Goal: Task Accomplishment & Management: Manage account settings

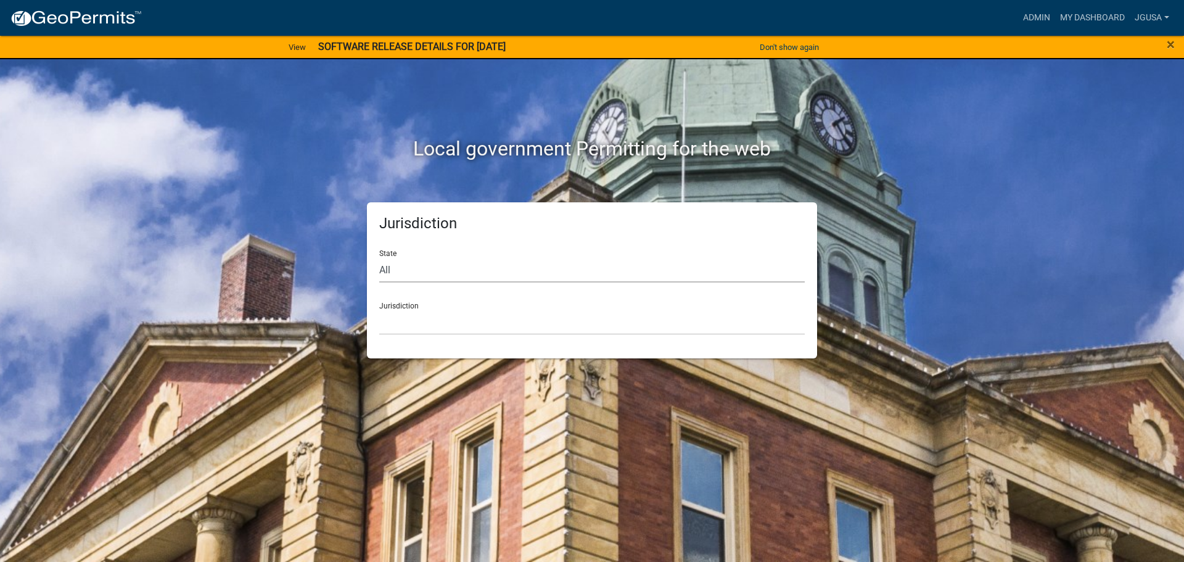
click at [408, 271] on select "All [US_STATE] [US_STATE] [US_STATE] [US_STATE] [US_STATE] [US_STATE] [US_STATE…" at bounding box center [592, 269] width 426 height 25
select select "[US_STATE]"
click at [379, 257] on select "All [US_STATE] [US_STATE] [US_STATE] [US_STATE] [US_STATE] [US_STATE] [US_STATE…" at bounding box center [592, 269] width 426 height 25
click at [412, 326] on select "[GEOGRAPHIC_DATA], [US_STATE] [GEOGRAPHIC_DATA], [US_STATE] [GEOGRAPHIC_DATA], …" at bounding box center [592, 322] width 426 height 25
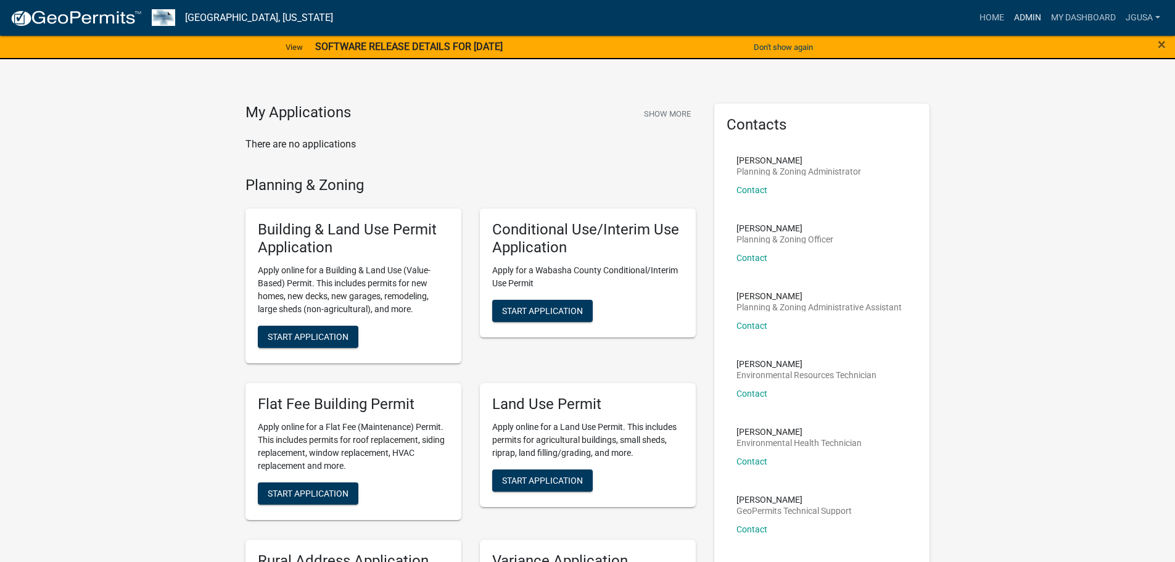
click at [1024, 17] on link "Admin" at bounding box center [1027, 17] width 37 height 23
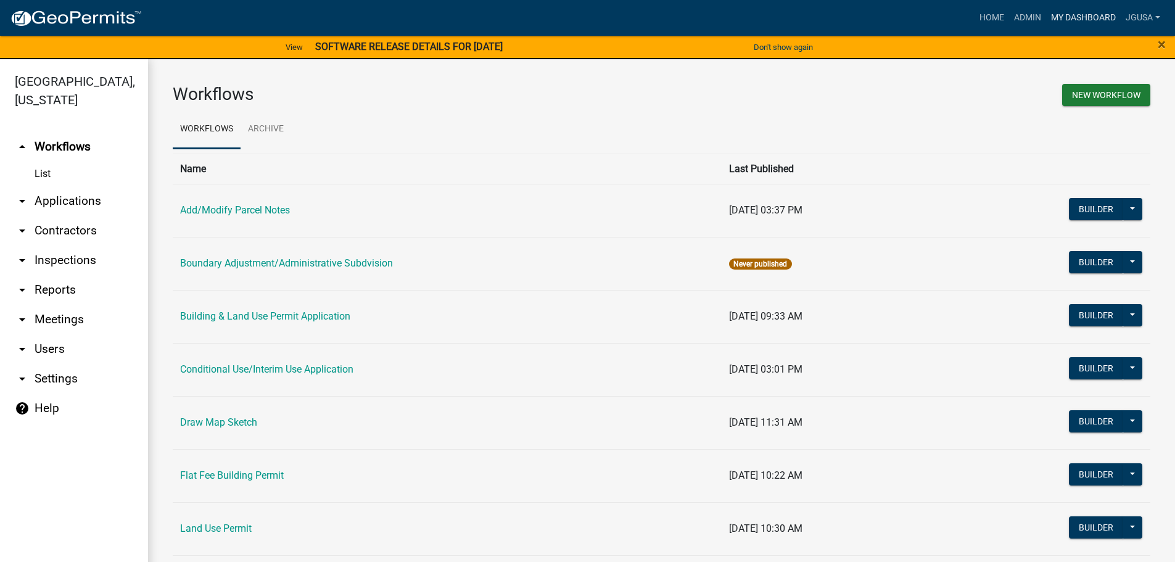
click at [1080, 19] on link "My Dashboard" at bounding box center [1083, 17] width 75 height 23
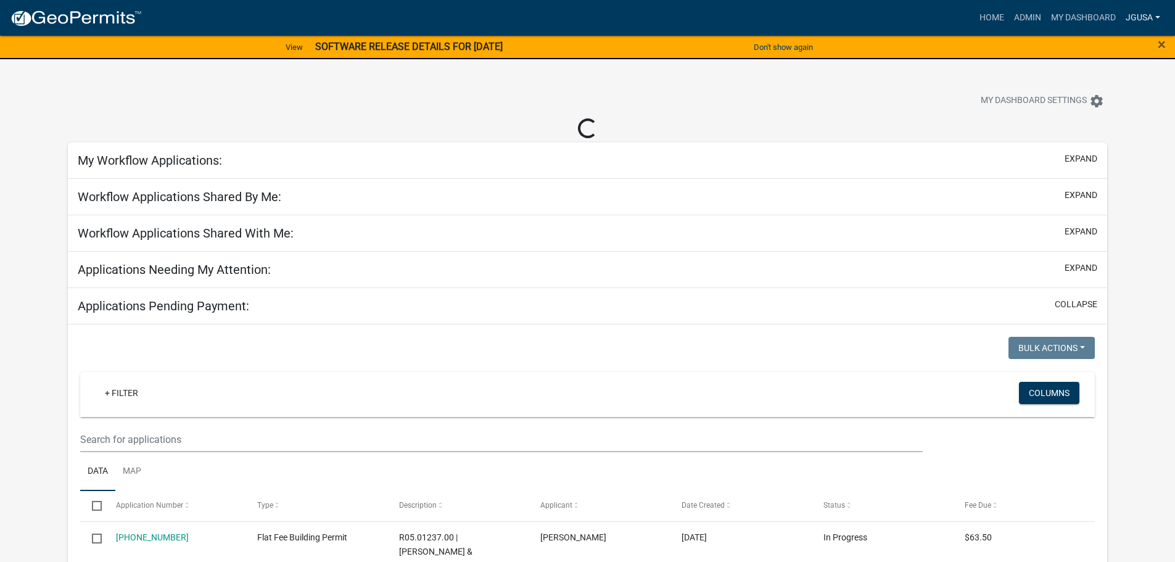
click at [1136, 18] on link "jgusa" at bounding box center [1143, 17] width 44 height 23
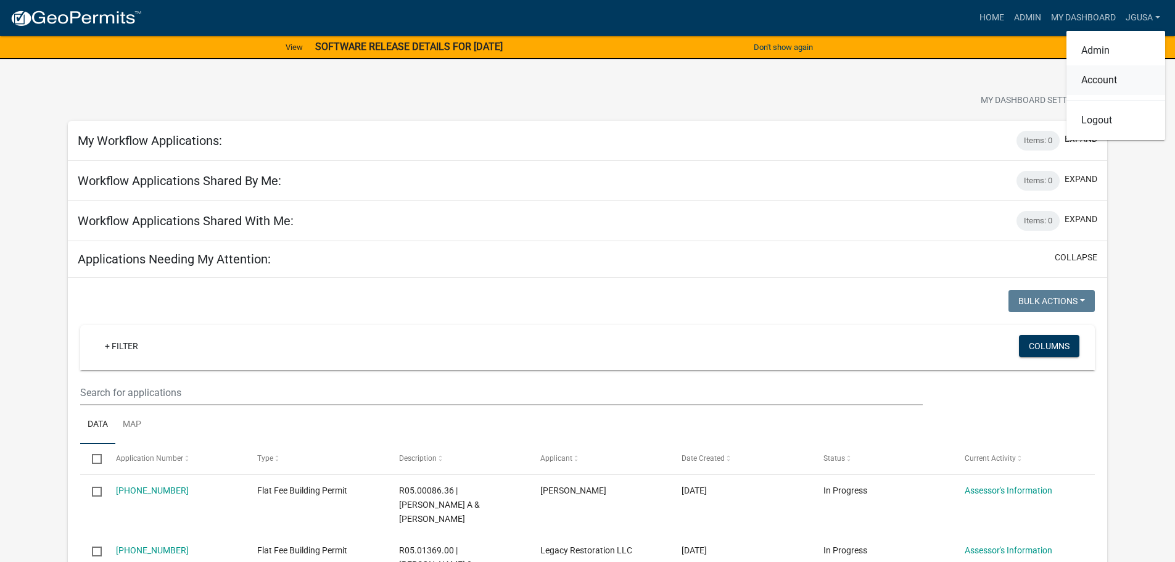
click at [1094, 81] on link "Account" at bounding box center [1115, 80] width 99 height 30
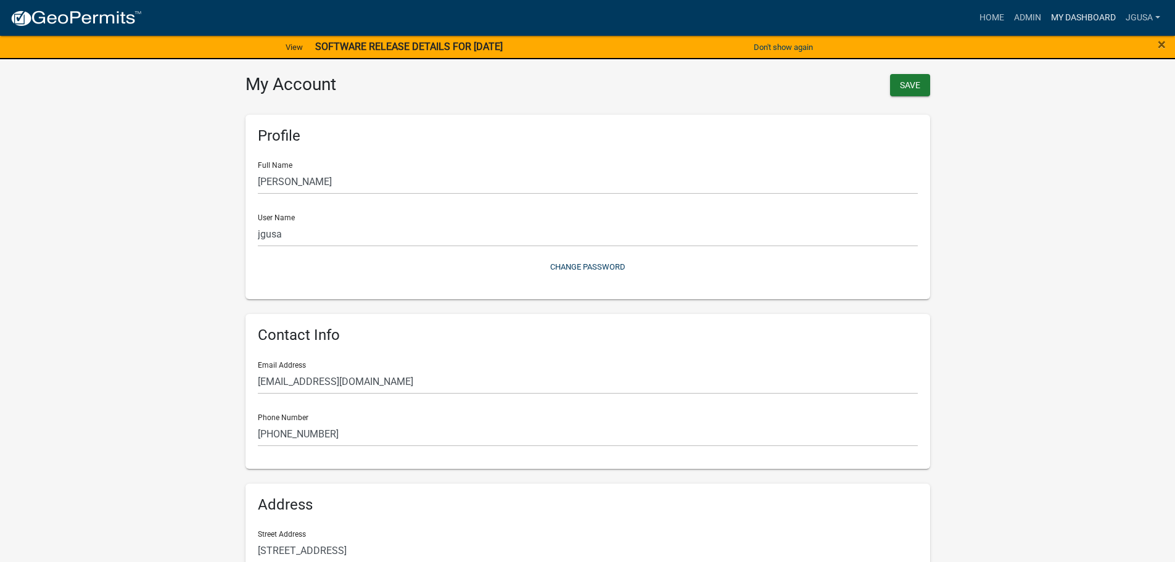
click at [1076, 17] on link "My Dashboard" at bounding box center [1083, 17] width 75 height 23
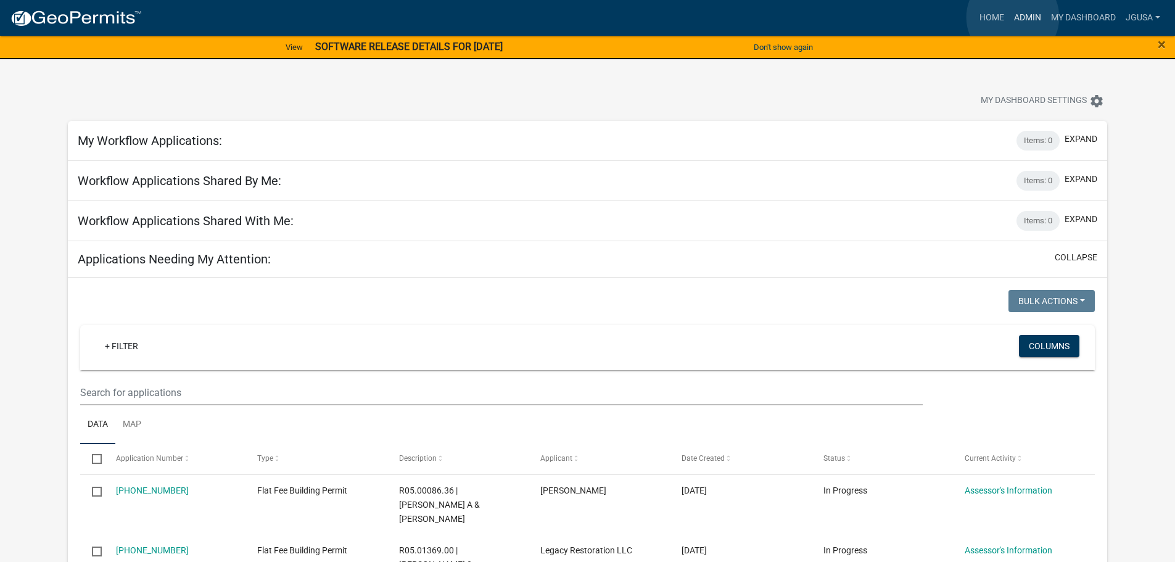
click at [1013, 17] on link "Admin" at bounding box center [1027, 17] width 37 height 23
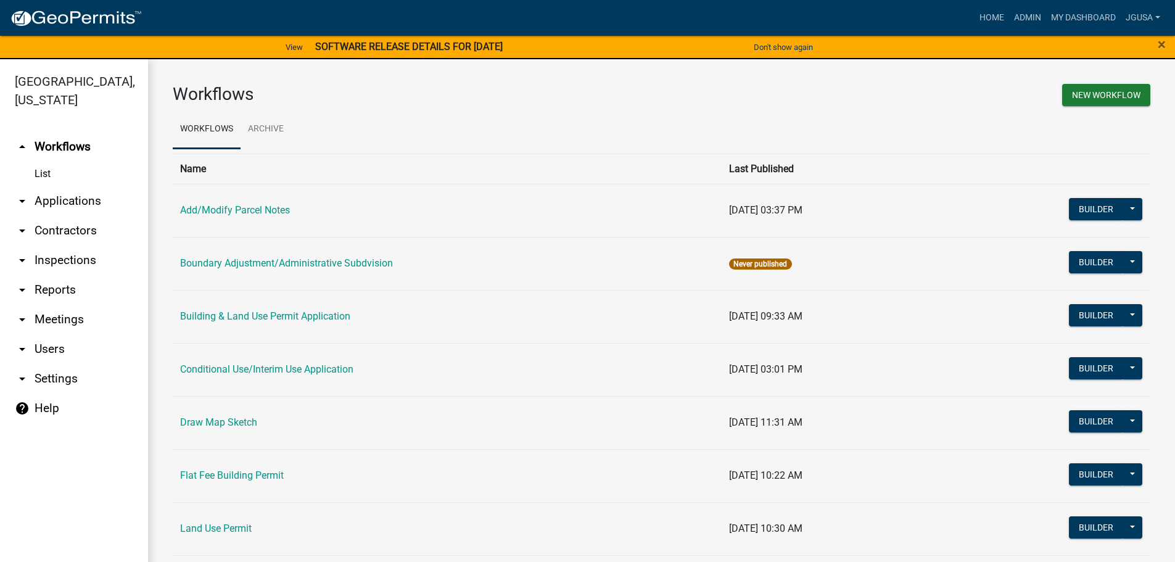
click at [25, 387] on link "arrow_drop_down Settings" at bounding box center [74, 379] width 148 height 30
select select "164ffa96-dd39-4259-9a7b-3e635ab78cb8"
select select "MN"
select select "Central Standard Time"
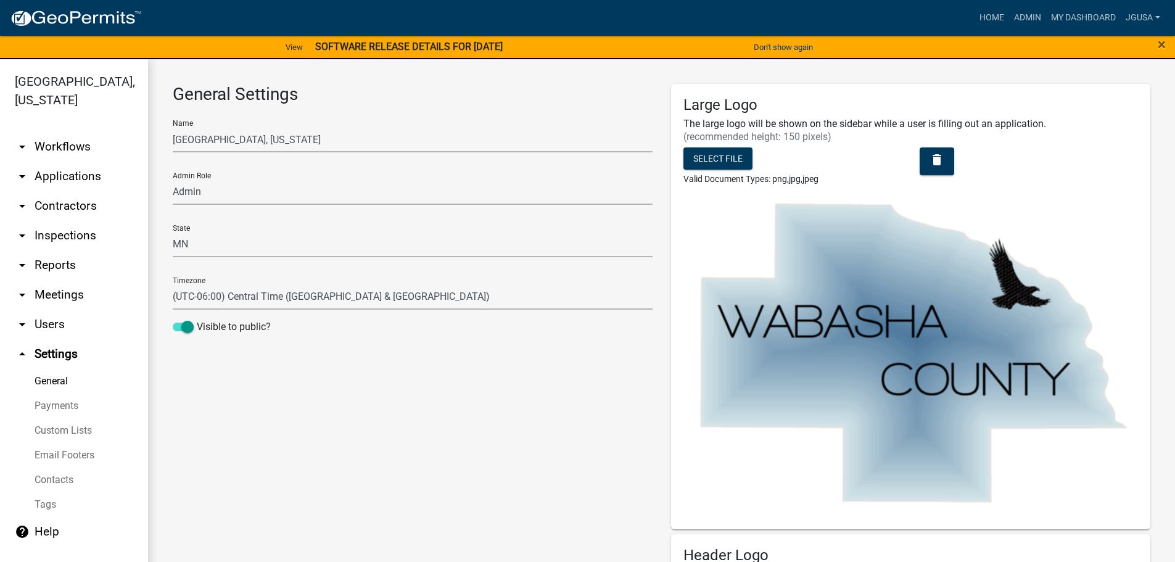
click at [43, 15] on img at bounding box center [76, 18] width 132 height 19
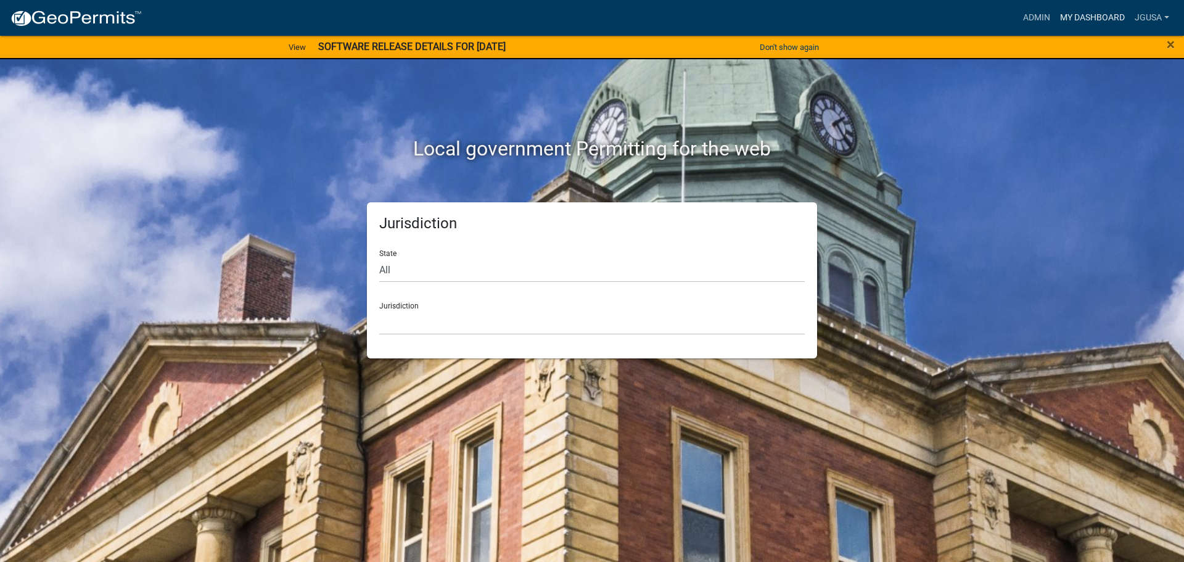
click at [1069, 23] on link "My Dashboard" at bounding box center [1092, 17] width 75 height 23
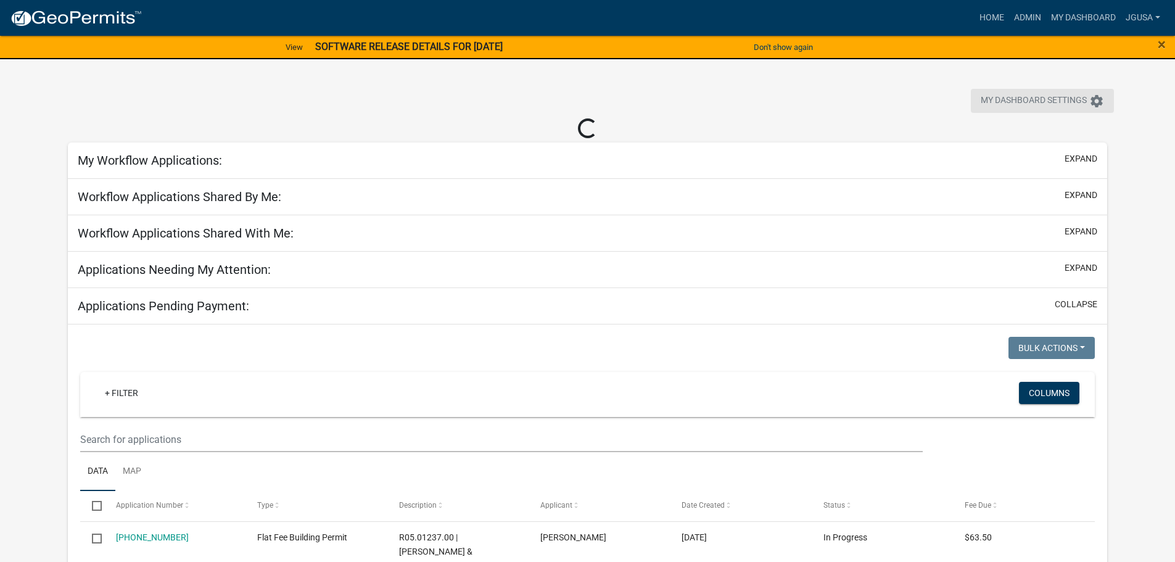
click at [1042, 94] on span "My Dashboard Settings" at bounding box center [1034, 101] width 106 height 15
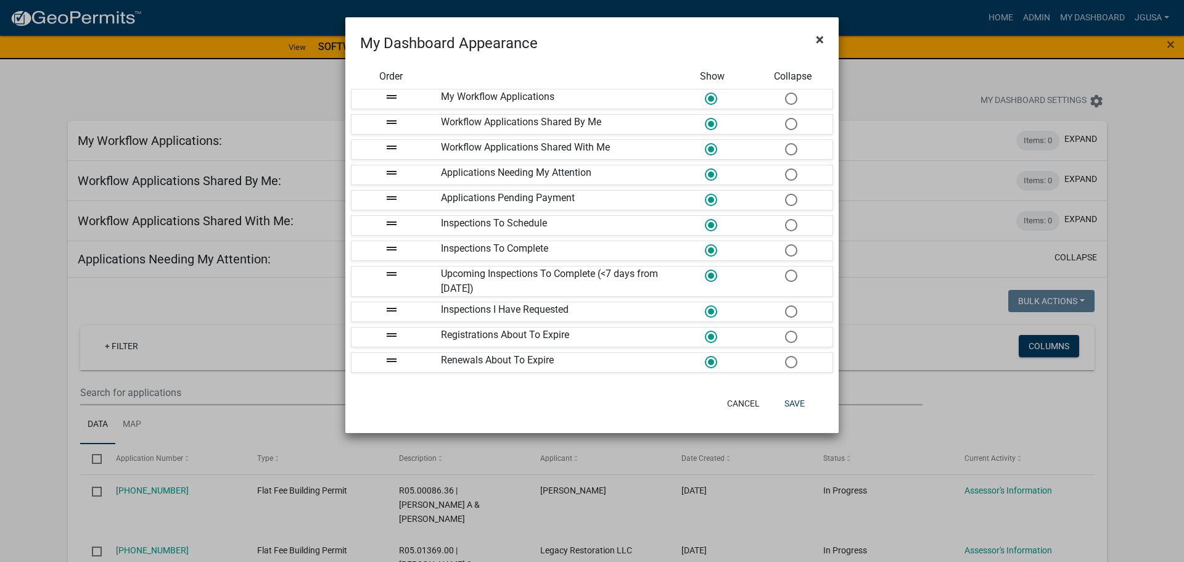
click at [817, 36] on span "×" at bounding box center [820, 39] width 8 height 17
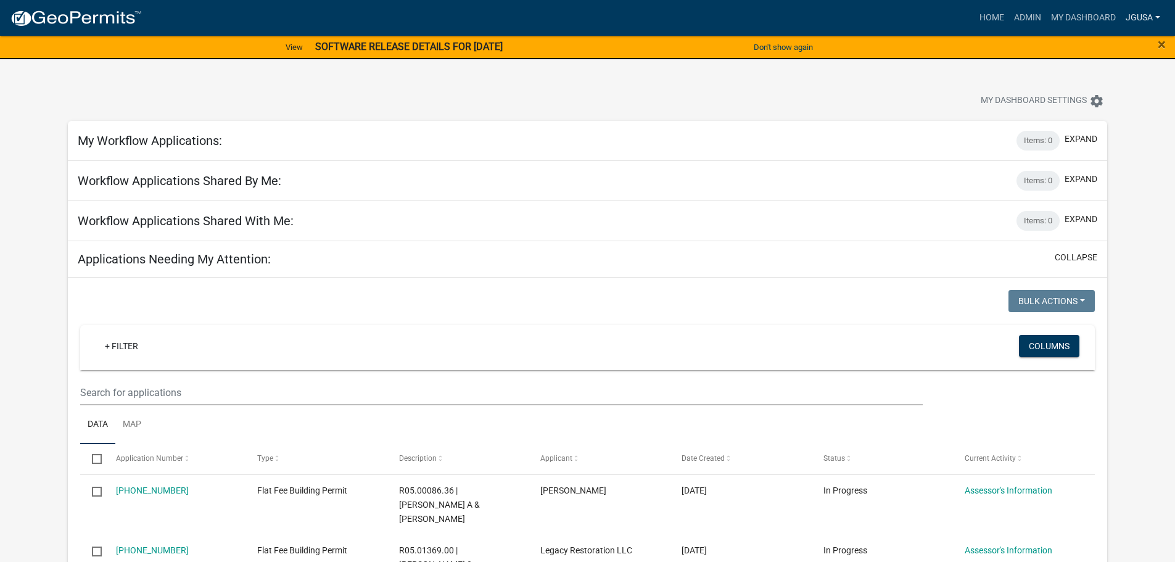
click at [1134, 19] on link "jgusa" at bounding box center [1143, 17] width 44 height 23
click at [1100, 52] on link "Admin" at bounding box center [1115, 51] width 99 height 30
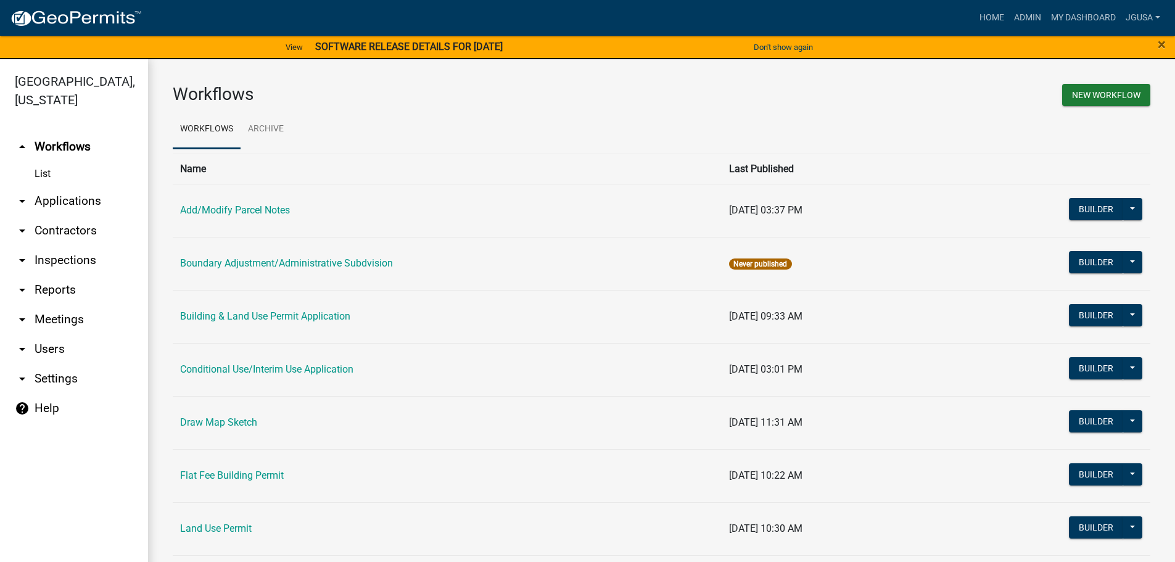
click at [19, 350] on icon "arrow_drop_down" at bounding box center [22, 349] width 15 height 15
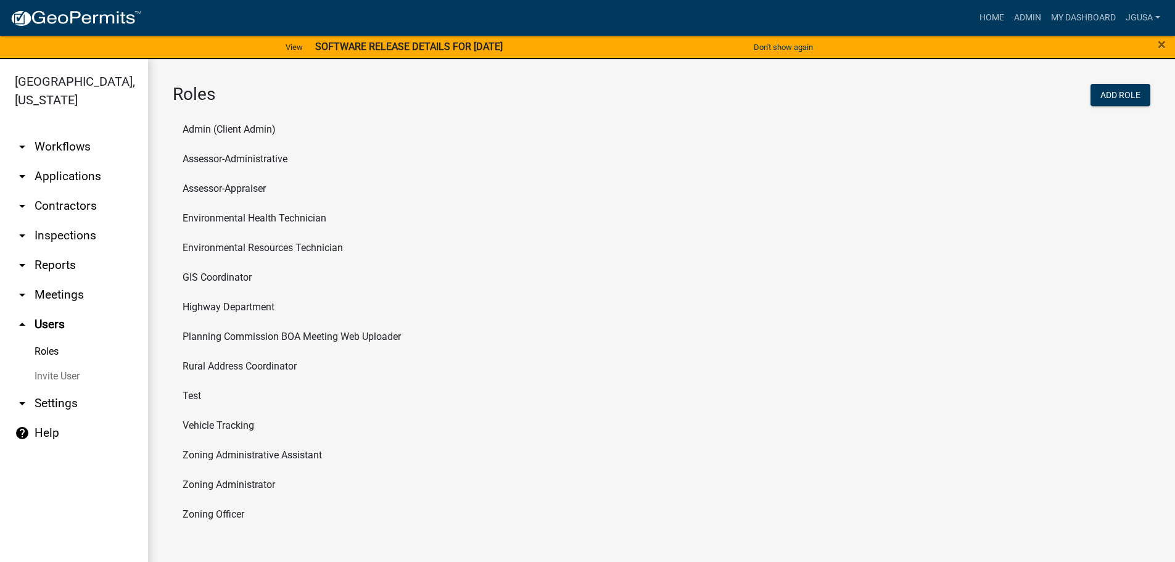
click at [52, 350] on link "Roles" at bounding box center [74, 351] width 148 height 25
click at [202, 131] on li "Admin (Client Admin)" at bounding box center [662, 130] width 978 height 30
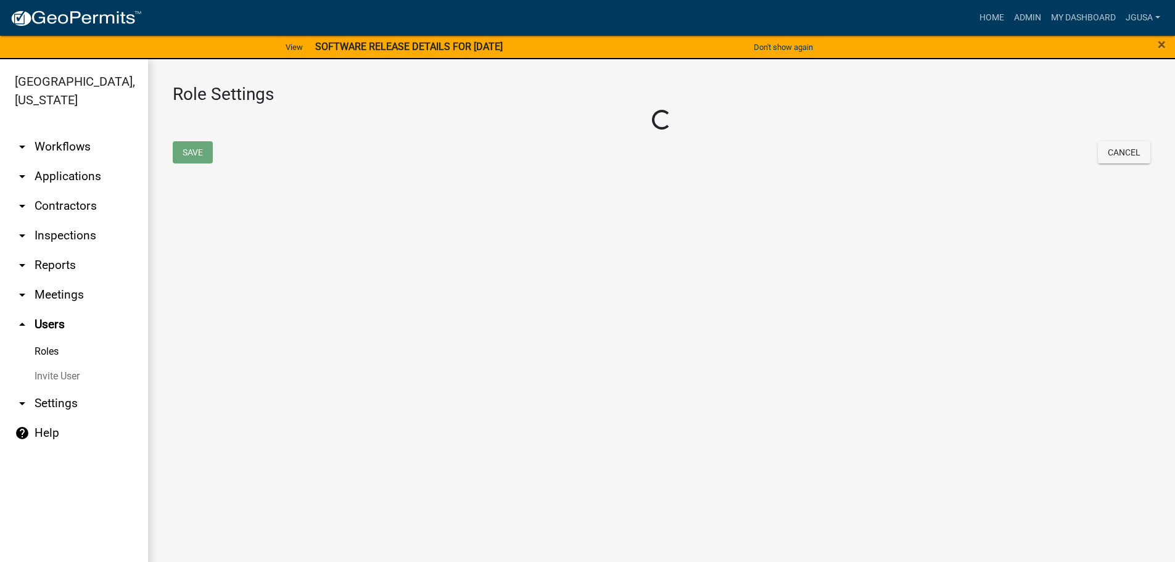
select select "4: red"
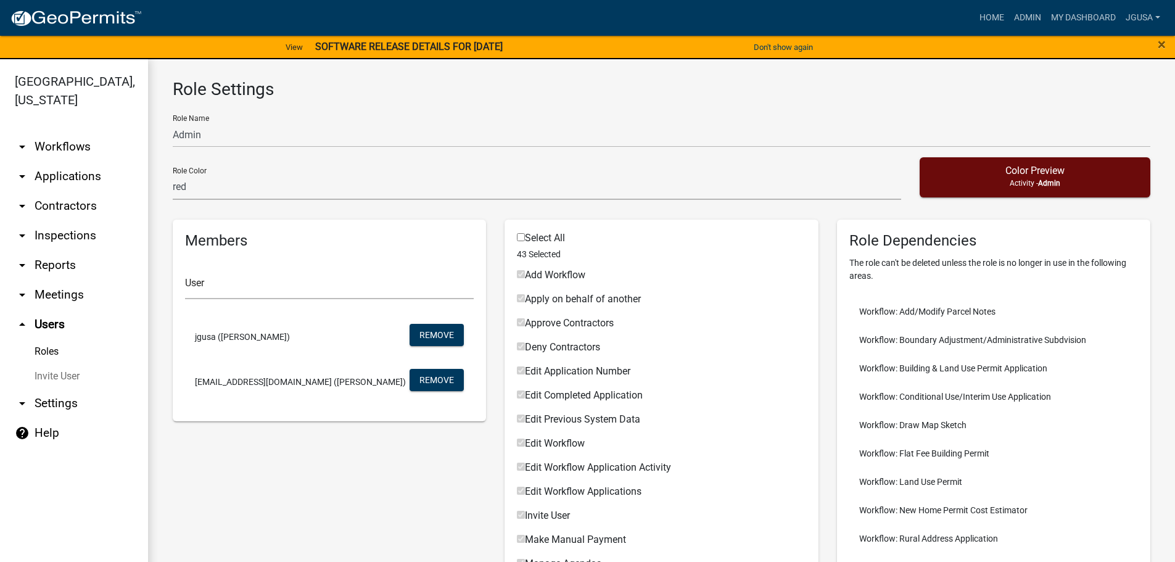
scroll to position [67, 0]
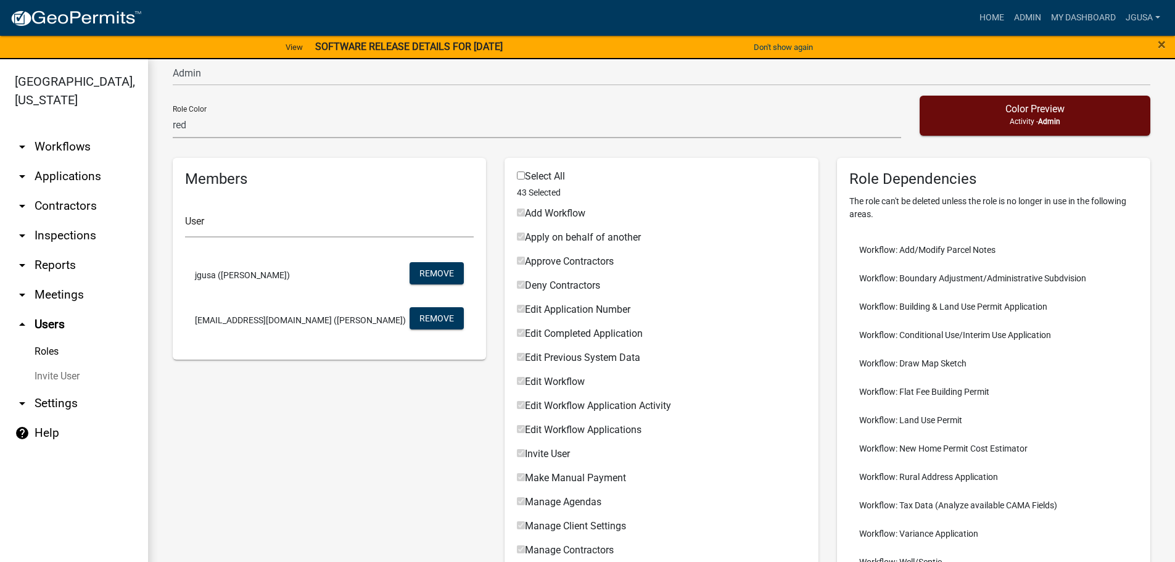
click at [19, 403] on icon "arrow_drop_down" at bounding box center [22, 403] width 15 height 15
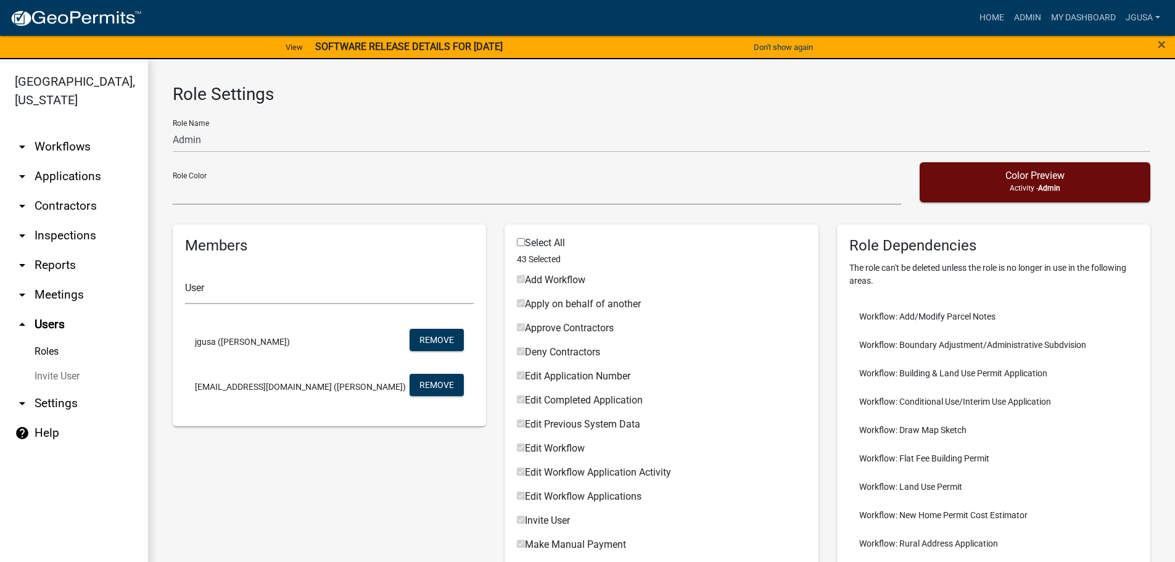
select select "MN"
select select "Central Standard Time"
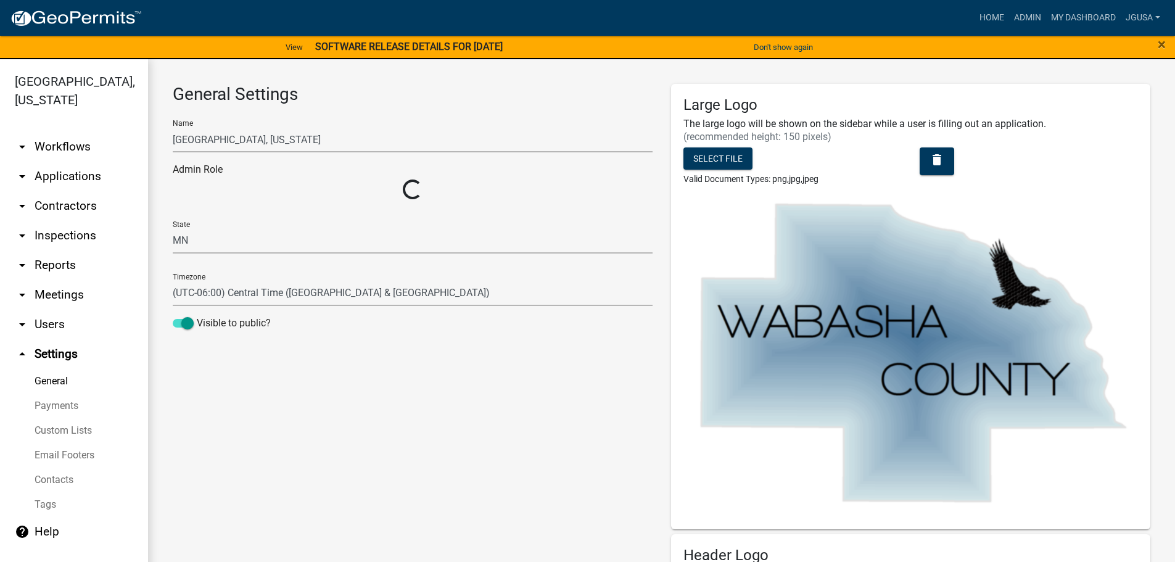
select select "164ffa96-dd39-4259-9a7b-3e635ab78cb8"
click at [47, 507] on link "Tags" at bounding box center [74, 504] width 148 height 25
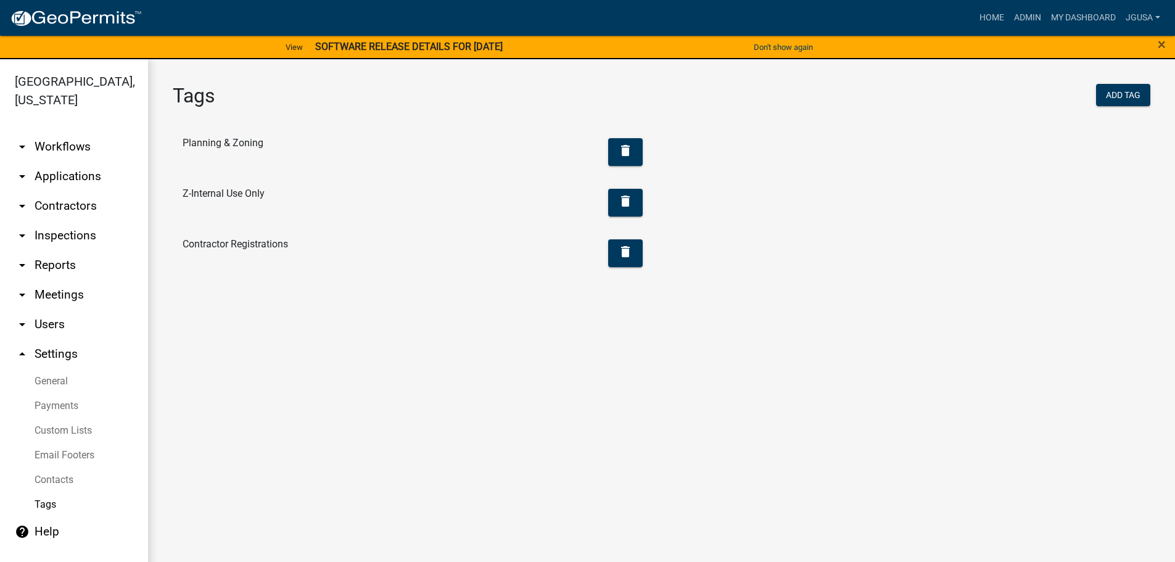
click at [48, 475] on link "Contacts" at bounding box center [74, 480] width 148 height 25
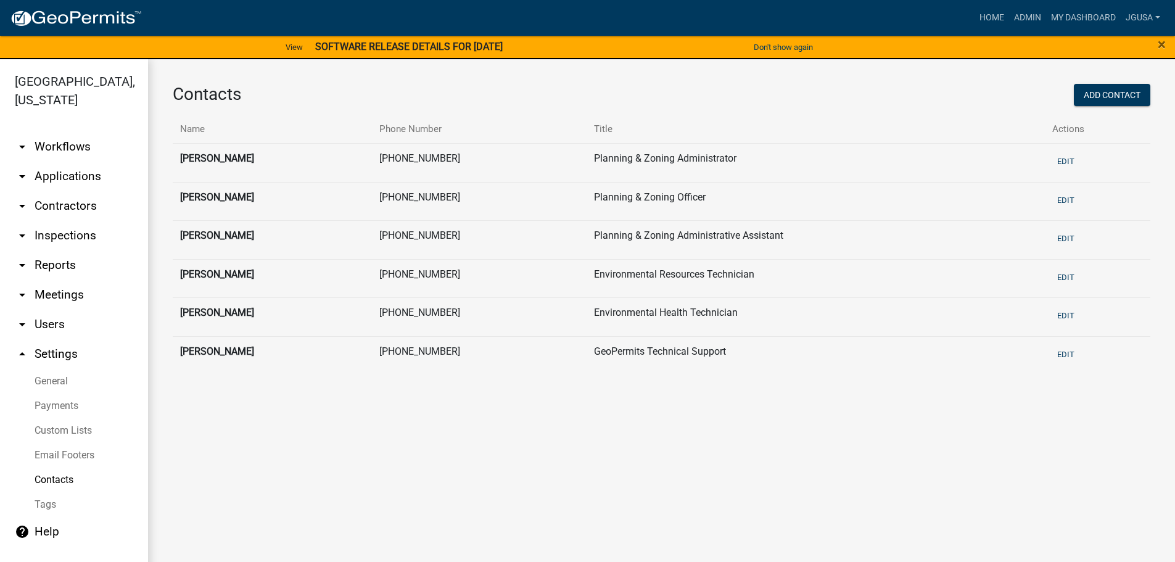
click at [53, 461] on link "Email Footers" at bounding box center [74, 455] width 148 height 25
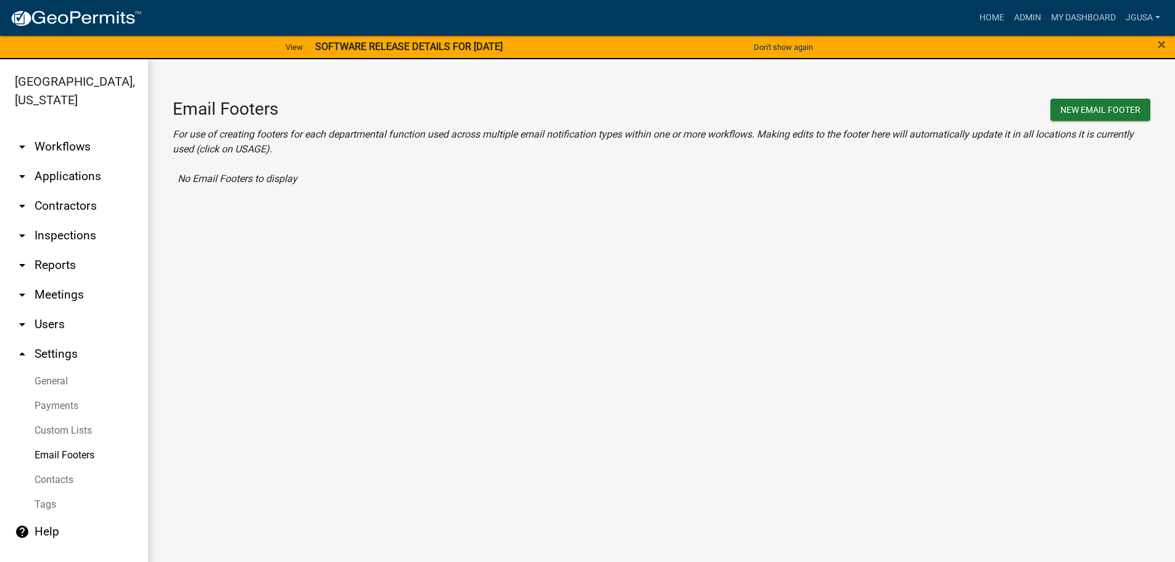
click at [49, 426] on link "Custom Lists" at bounding box center [74, 430] width 148 height 25
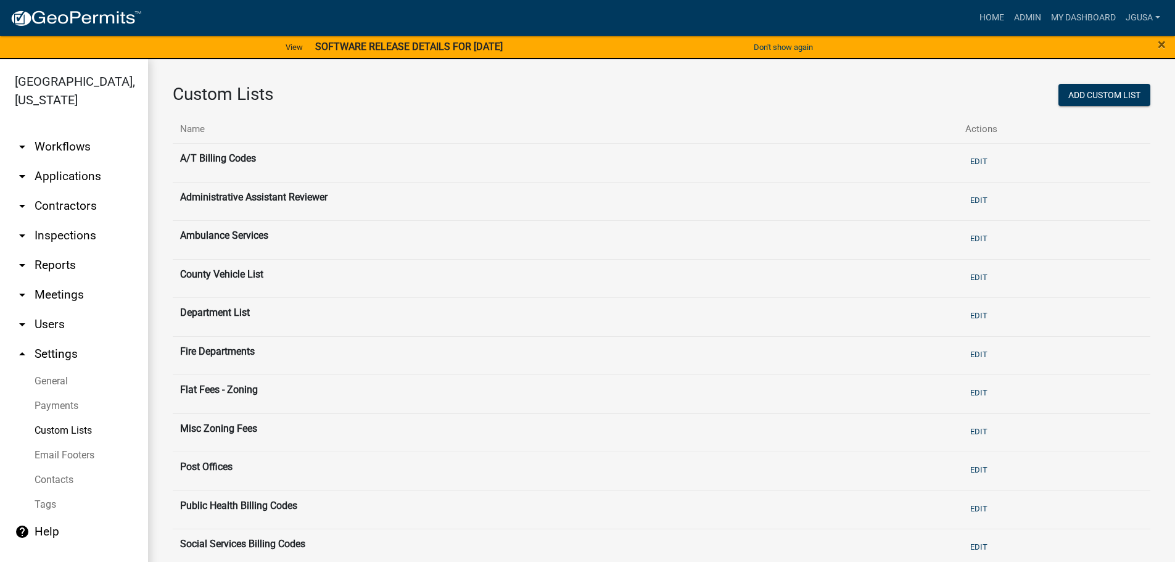
click at [59, 402] on link "Payments" at bounding box center [74, 406] width 148 height 25
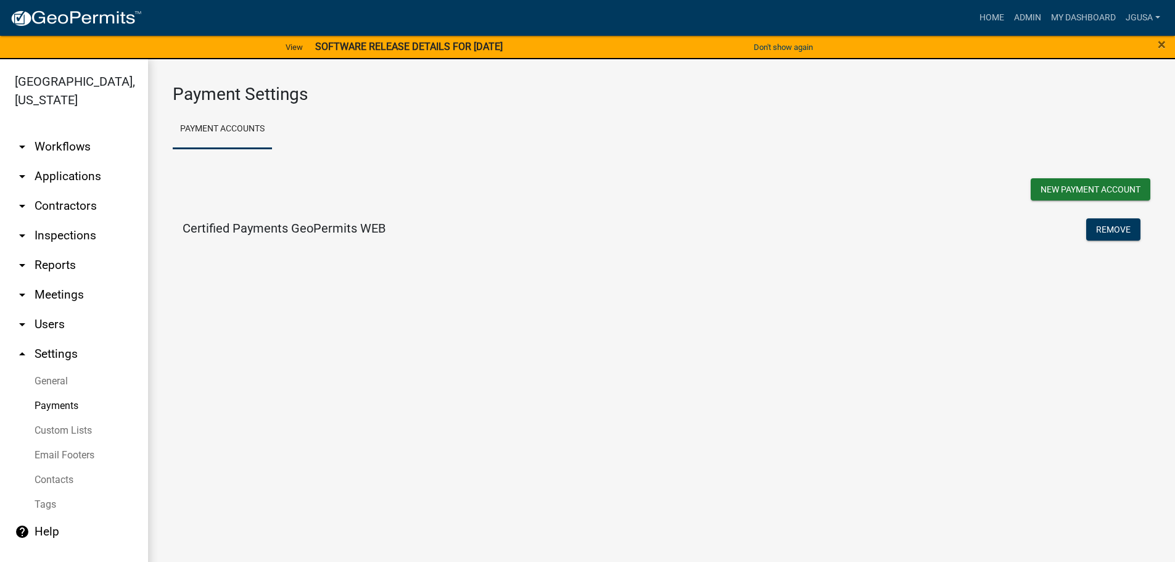
click at [58, 382] on link "General" at bounding box center [74, 381] width 148 height 25
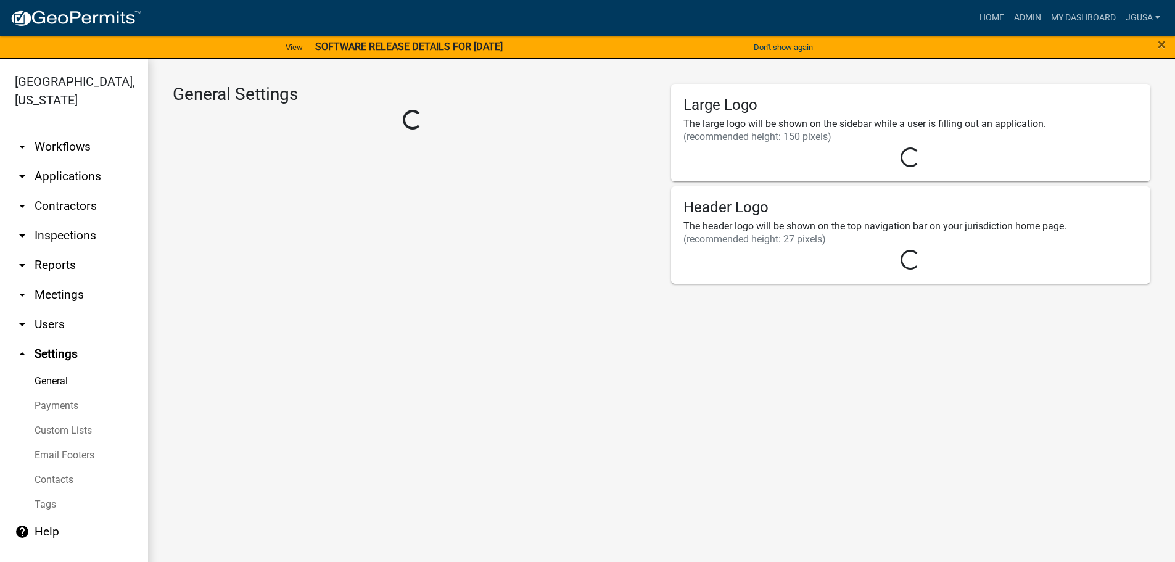
select select "164ffa96-dd39-4259-9a7b-3e635ab78cb8"
select select "MN"
select select "Central Standard Time"
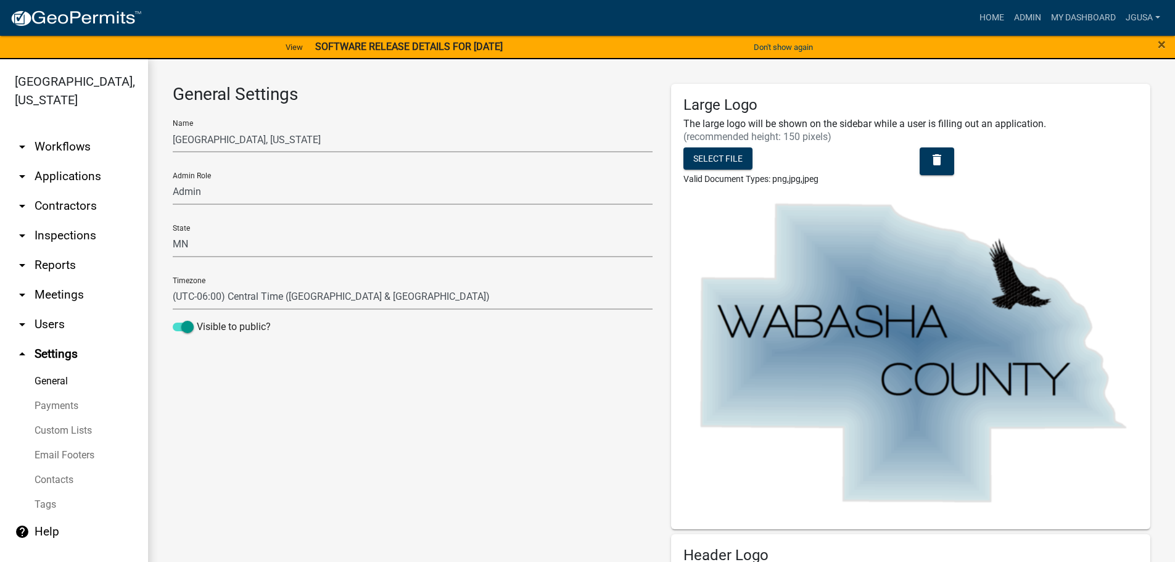
click at [27, 294] on icon "arrow_drop_down" at bounding box center [22, 294] width 15 height 15
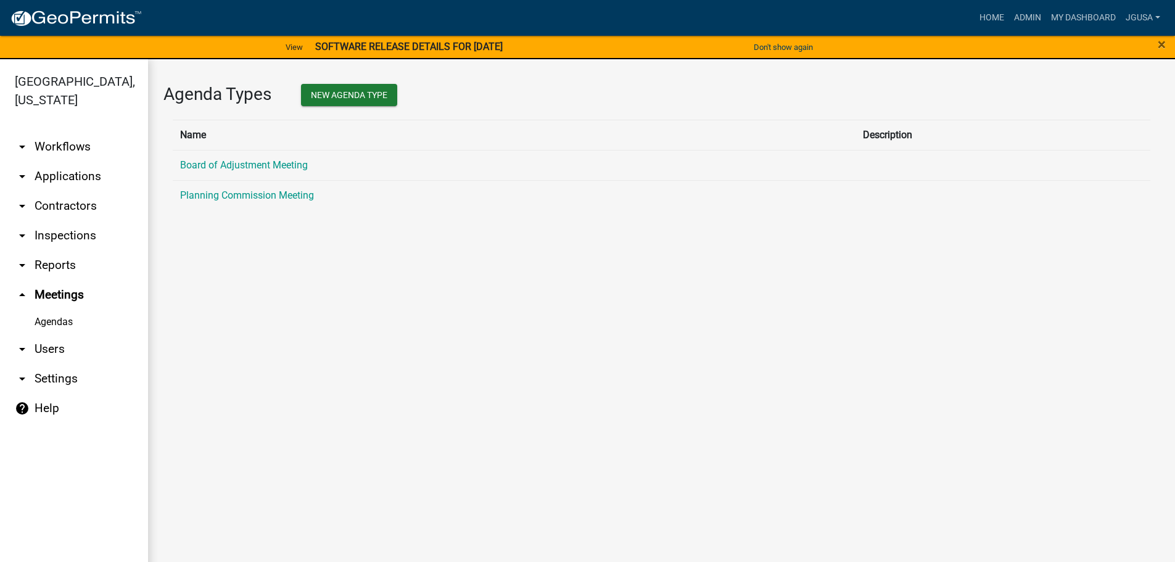
click at [60, 324] on link "Agendas" at bounding box center [74, 322] width 148 height 25
click at [22, 144] on icon "arrow_drop_down" at bounding box center [22, 146] width 15 height 15
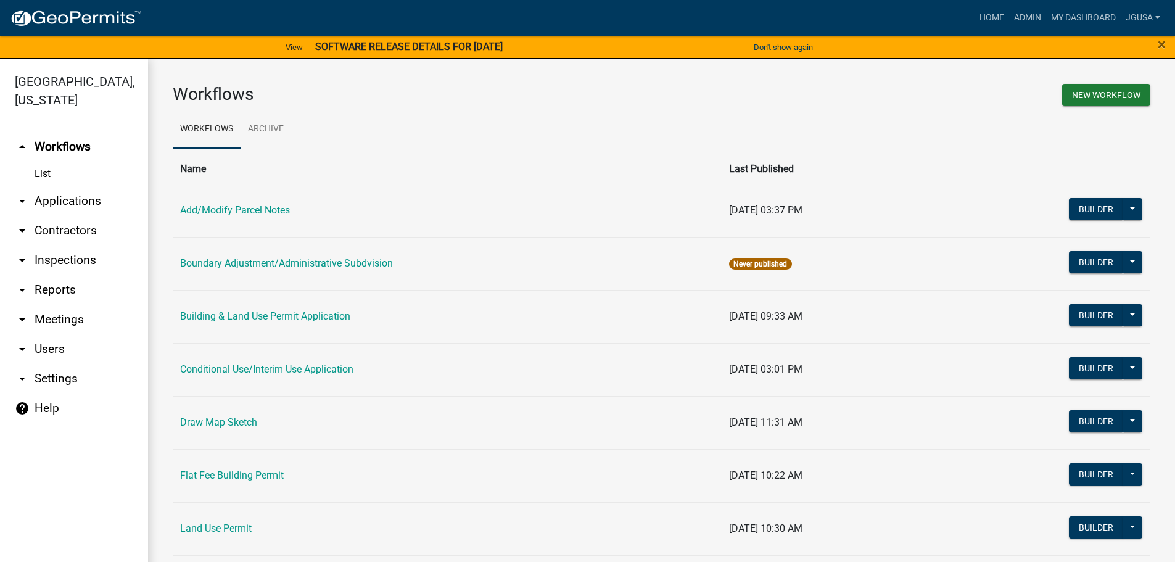
click at [420, 43] on strong "SOFTWARE RELEASE DETAILS FOR [DATE]" at bounding box center [409, 47] width 188 height 12
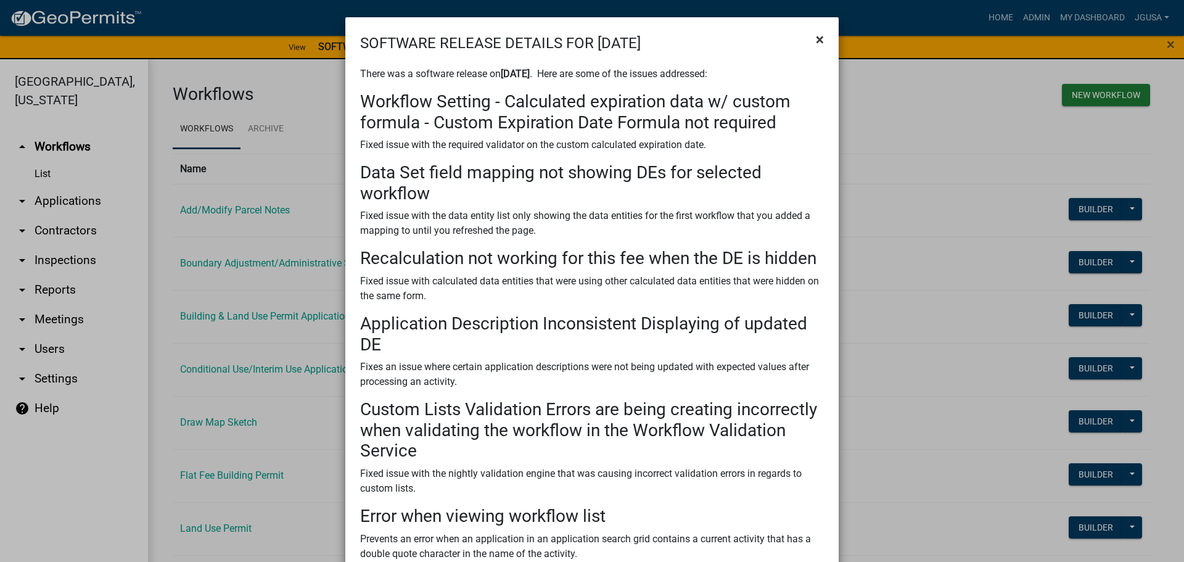
click at [817, 28] on button "×" at bounding box center [820, 39] width 28 height 35
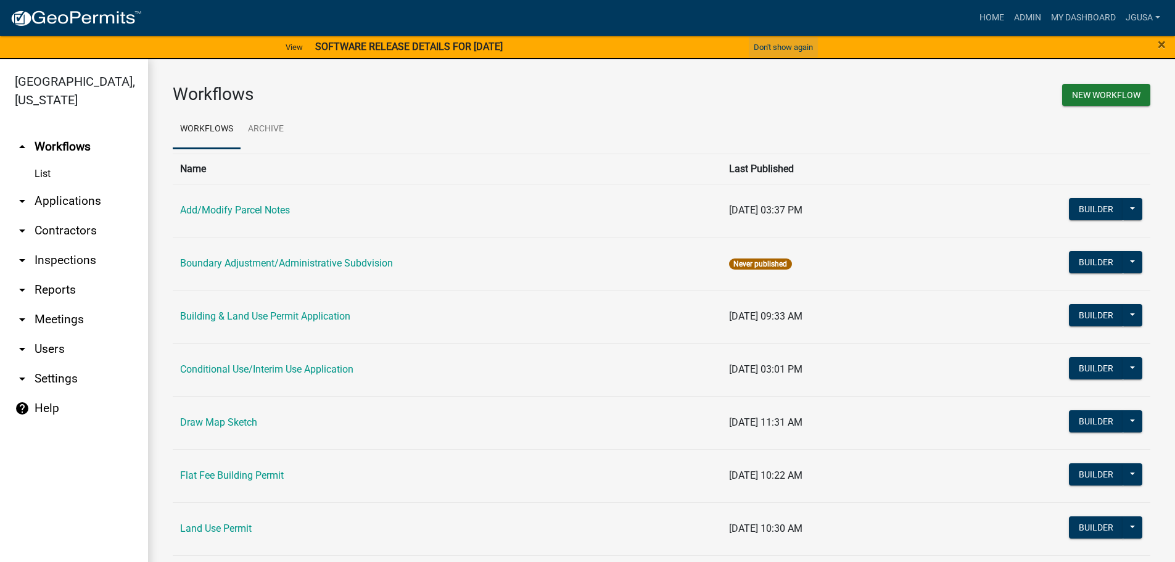
click at [801, 49] on button "Don't show again" at bounding box center [783, 47] width 69 height 20
